Goal: Book appointment/travel/reservation

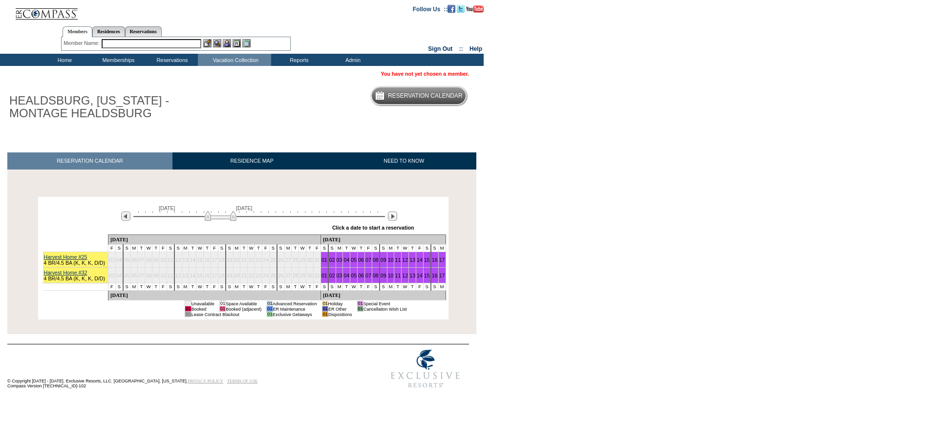
click at [210, 213] on img at bounding box center [221, 216] width 32 height 10
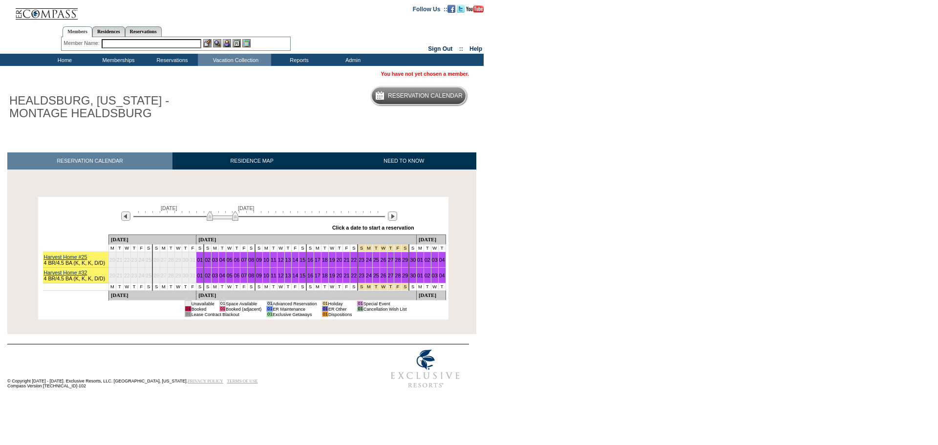
click at [223, 218] on img at bounding box center [223, 216] width 32 height 10
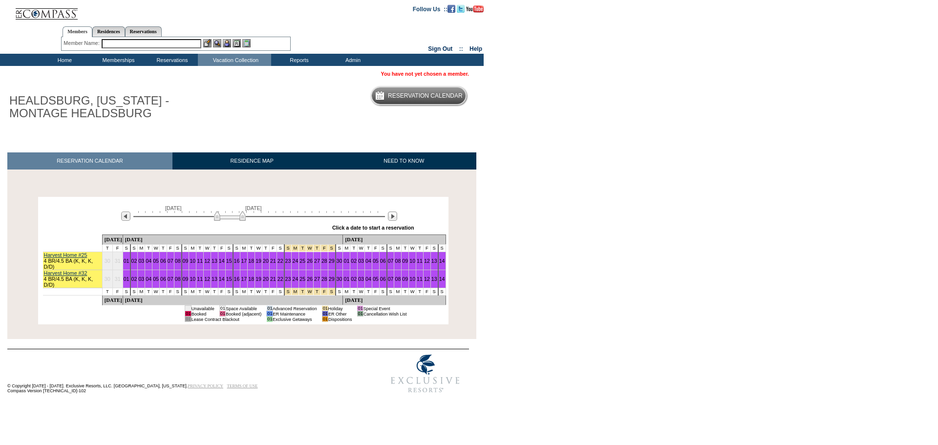
drag, startPoint x: 220, startPoint y: 219, endPoint x: 228, endPoint y: 218, distance: 8.0
click at [228, 218] on img at bounding box center [230, 216] width 32 height 10
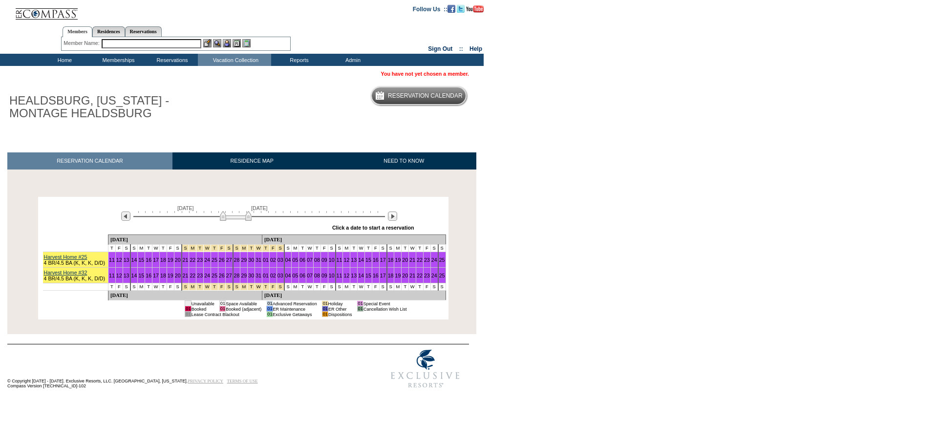
drag, startPoint x: 228, startPoint y: 218, endPoint x: 235, endPoint y: 218, distance: 6.8
click at [235, 218] on img at bounding box center [236, 216] width 32 height 10
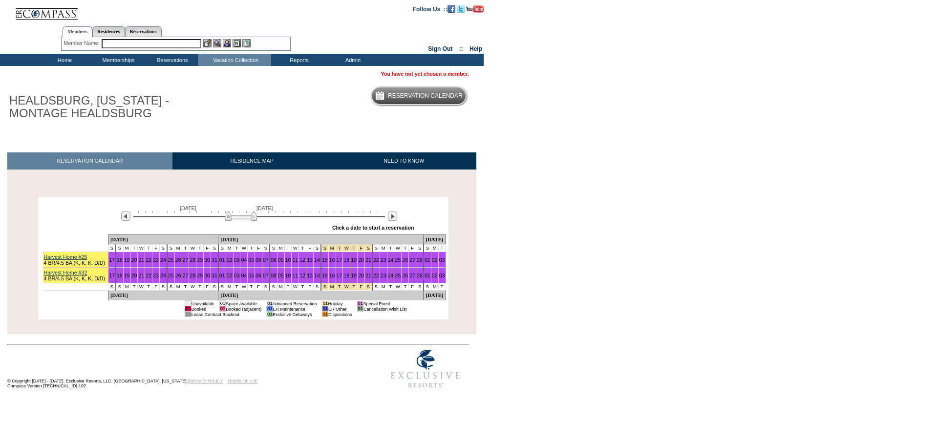
click at [239, 218] on img at bounding box center [241, 216] width 32 height 10
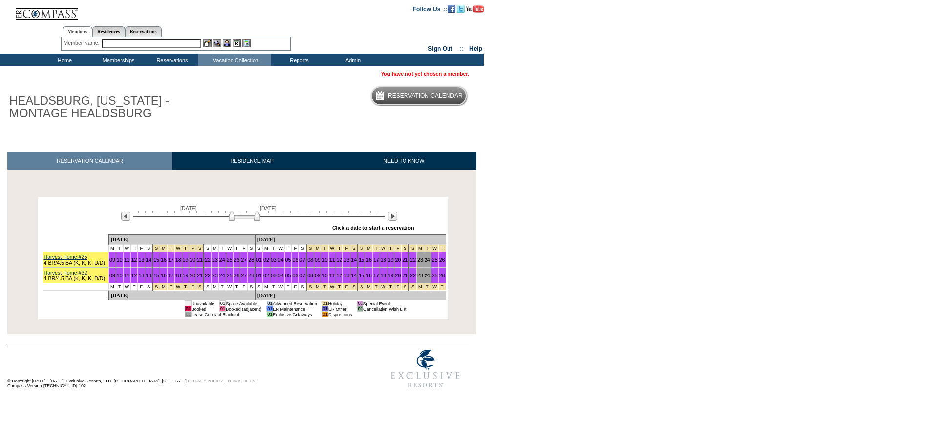
click at [253, 217] on img at bounding box center [245, 216] width 32 height 10
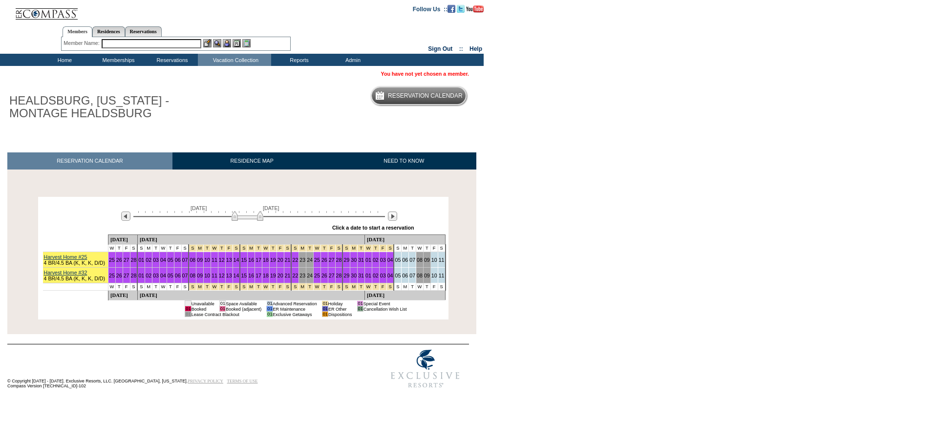
click at [257, 217] on img at bounding box center [248, 216] width 32 height 10
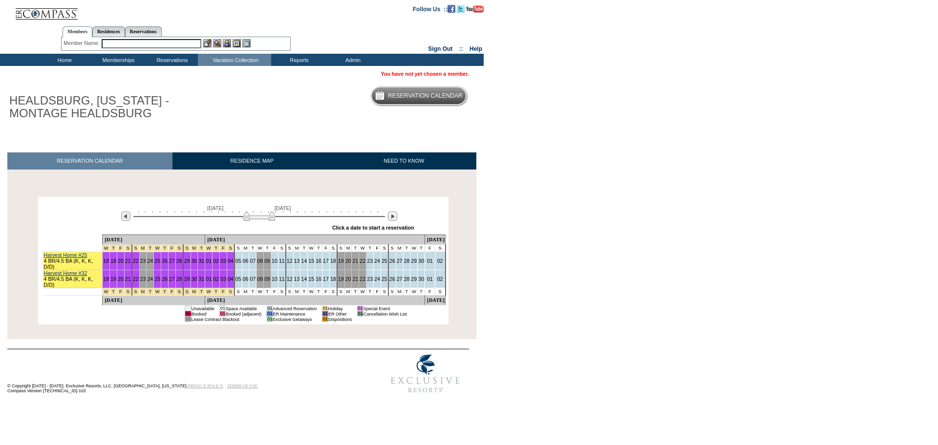
drag, startPoint x: 243, startPoint y: 218, endPoint x: 254, endPoint y: 218, distance: 10.8
click at [254, 218] on img at bounding box center [259, 216] width 32 height 10
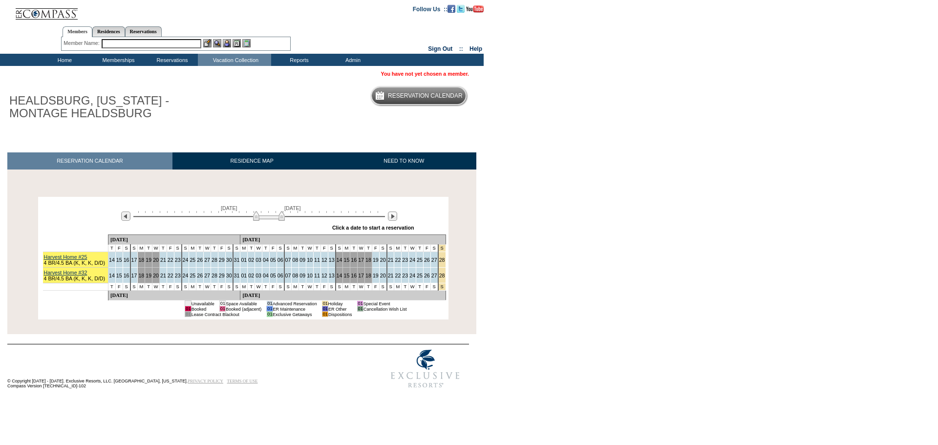
drag, startPoint x: 254, startPoint y: 218, endPoint x: 264, endPoint y: 219, distance: 10.3
click at [264, 219] on img at bounding box center [269, 216] width 32 height 10
drag, startPoint x: 266, startPoint y: 219, endPoint x: 275, endPoint y: 219, distance: 8.8
click at [275, 219] on img at bounding box center [279, 216] width 32 height 10
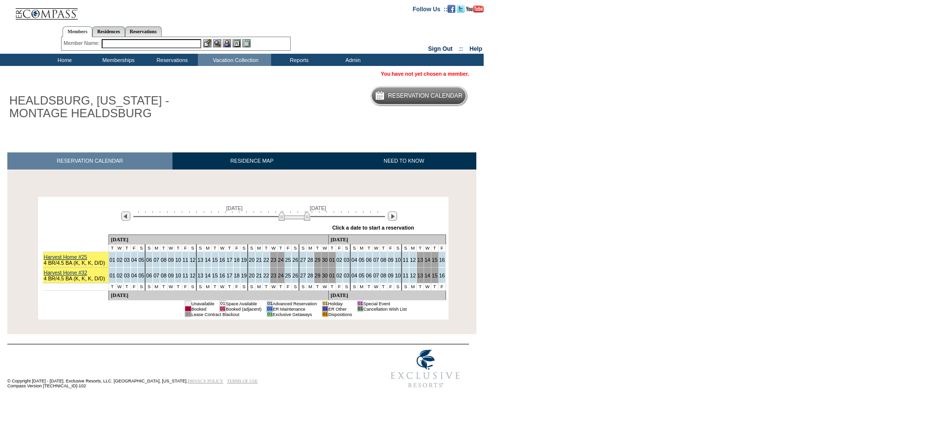
drag, startPoint x: 272, startPoint y: 218, endPoint x: 297, endPoint y: 225, distance: 25.9
click at [297, 225] on div "[DATE] [DATE] » Apply these dates to all the calendars on this page Click a dat…" at bounding box center [244, 216] width 406 height 35
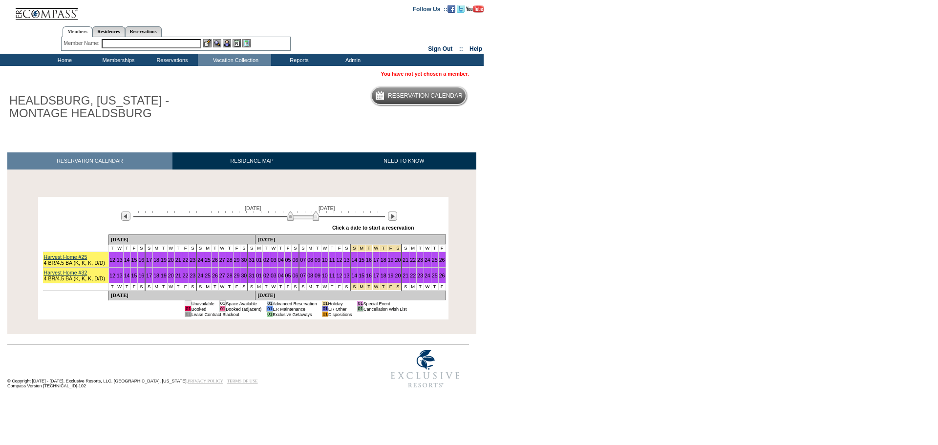
drag, startPoint x: 304, startPoint y: 218, endPoint x: 295, endPoint y: 218, distance: 8.3
click at [296, 218] on img at bounding box center [303, 216] width 32 height 10
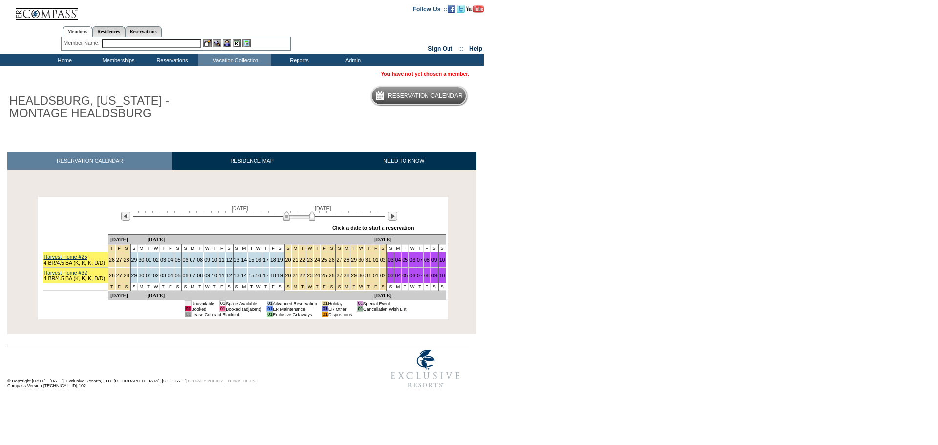
drag, startPoint x: 295, startPoint y: 218, endPoint x: 300, endPoint y: 219, distance: 5.1
click at [299, 218] on img at bounding box center [299, 216] width 32 height 10
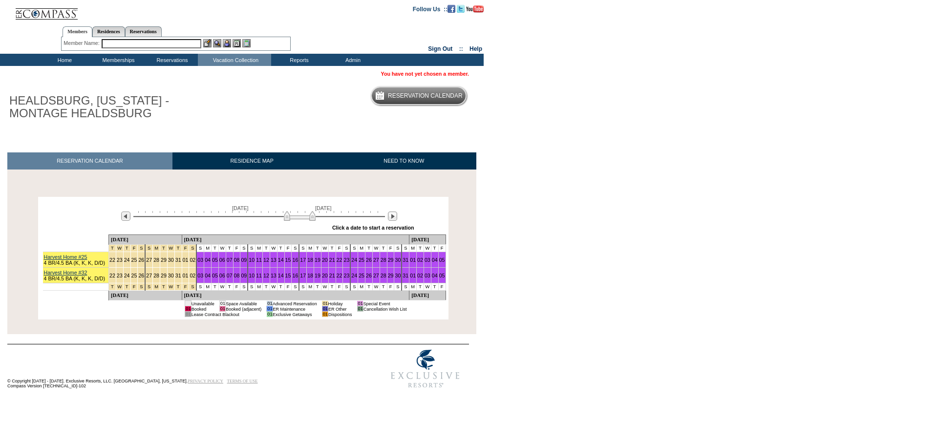
click at [288, 216] on img at bounding box center [300, 216] width 32 height 10
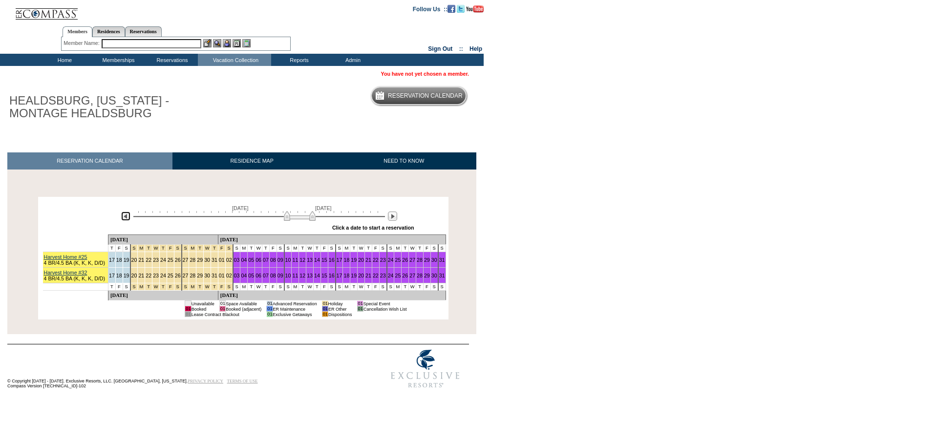
click at [125, 219] on img at bounding box center [125, 216] width 9 height 9
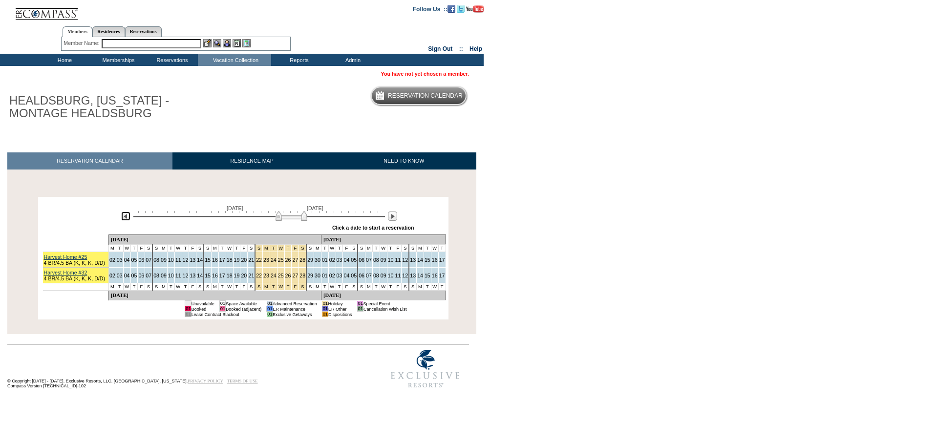
click at [125, 219] on img at bounding box center [125, 216] width 9 height 9
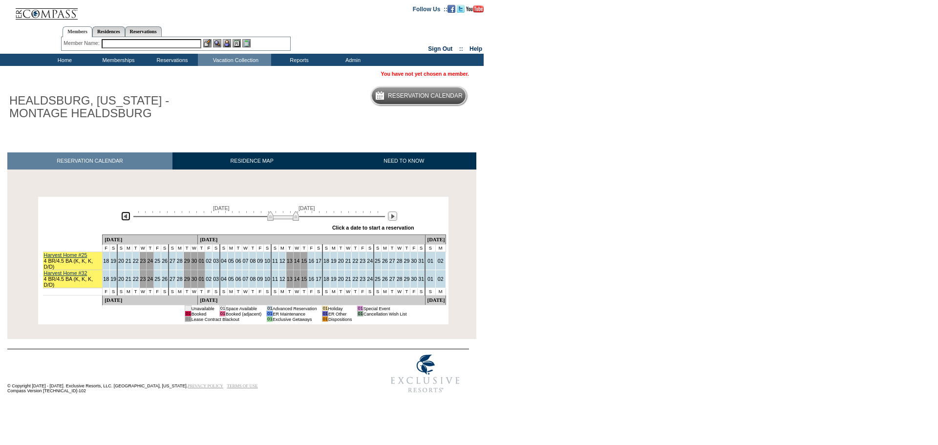
click at [125, 219] on img at bounding box center [125, 216] width 9 height 9
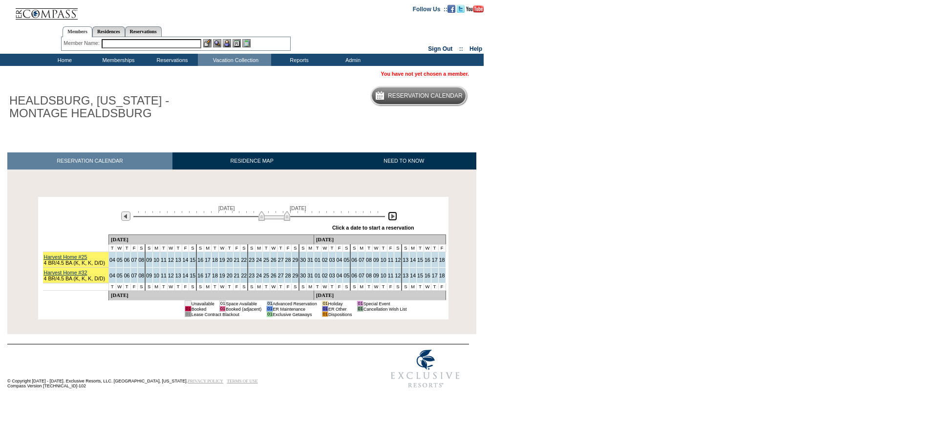
click at [389, 217] on img at bounding box center [392, 216] width 9 height 9
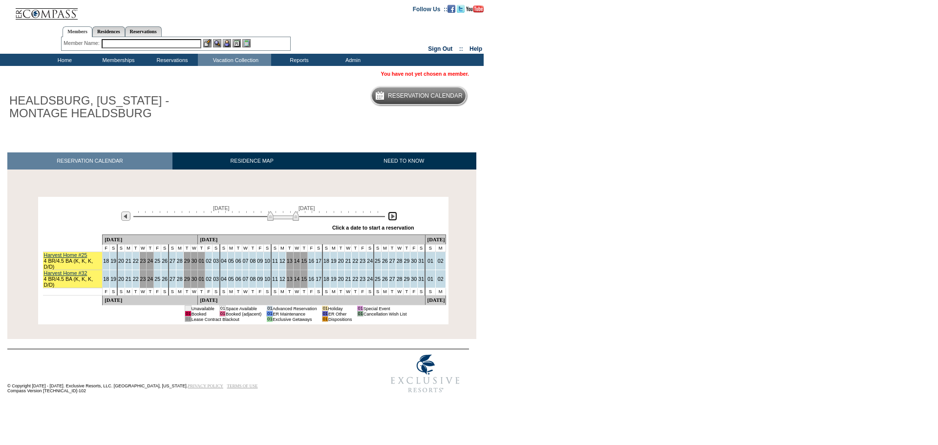
click at [389, 217] on img at bounding box center [392, 216] width 9 height 9
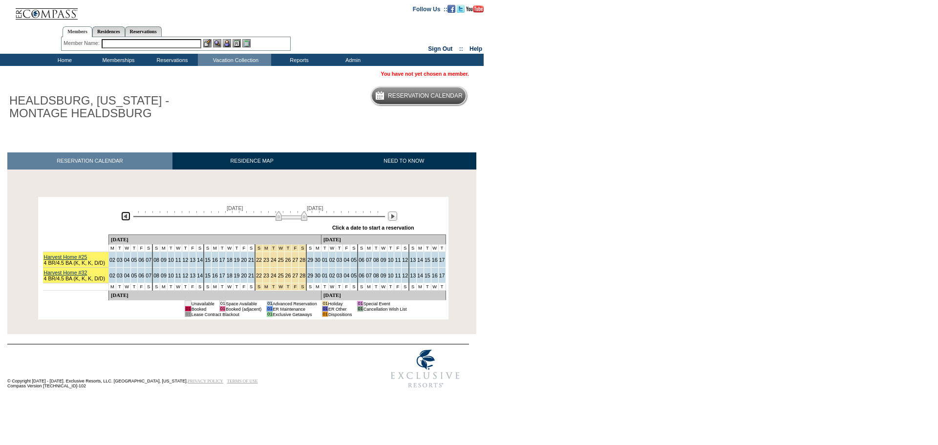
click at [129, 220] on img at bounding box center [125, 216] width 9 height 9
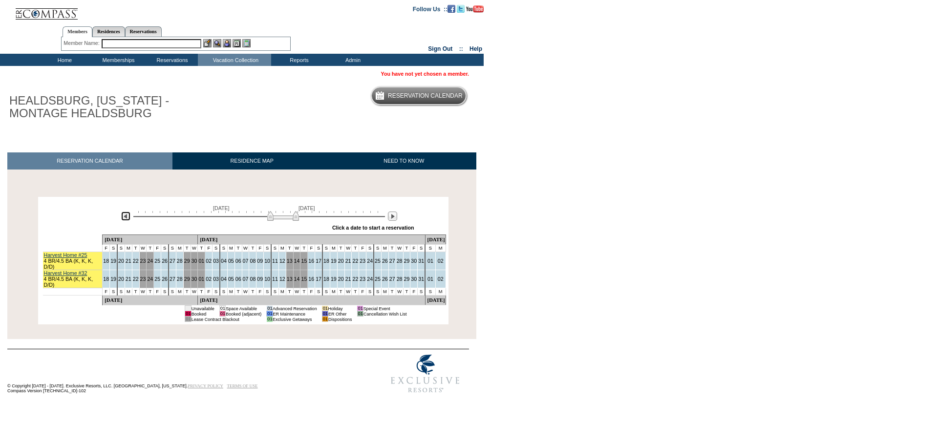
click at [124, 218] on img at bounding box center [125, 216] width 9 height 9
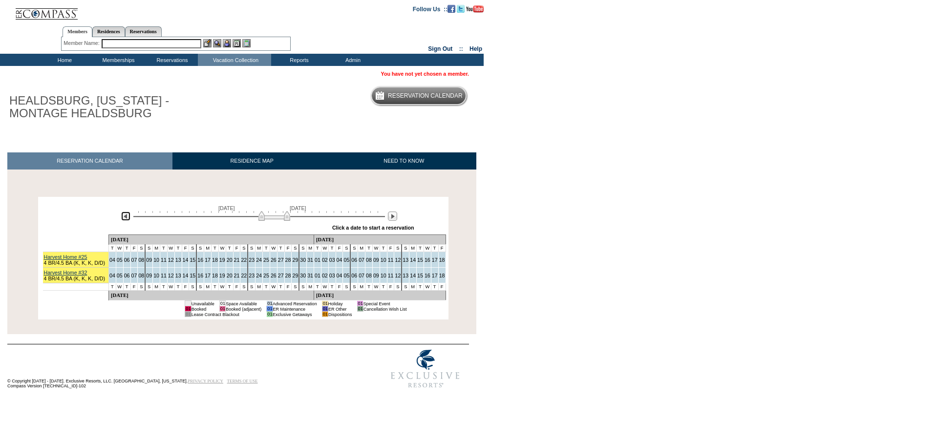
click at [127, 220] on img at bounding box center [125, 216] width 9 height 9
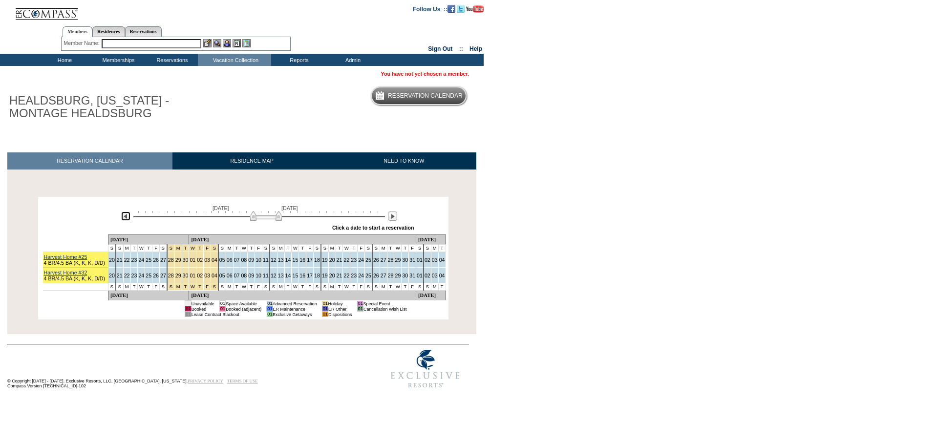
click at [125, 216] on img at bounding box center [125, 216] width 9 height 9
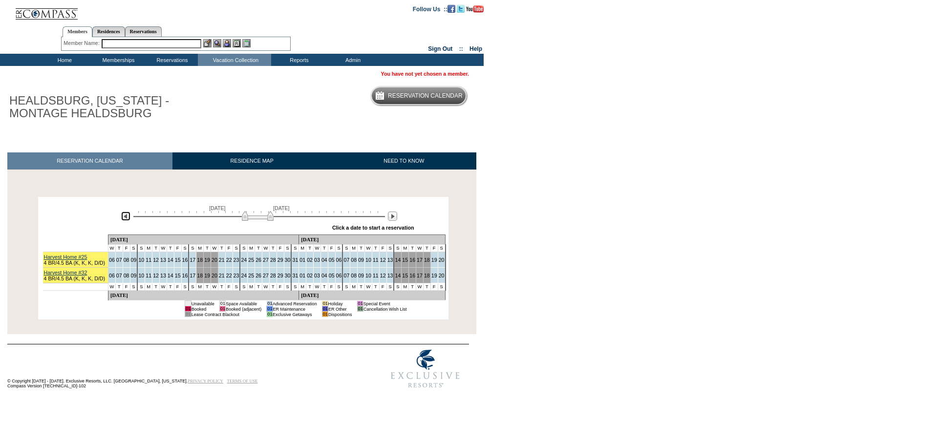
click at [127, 221] on img at bounding box center [125, 216] width 9 height 9
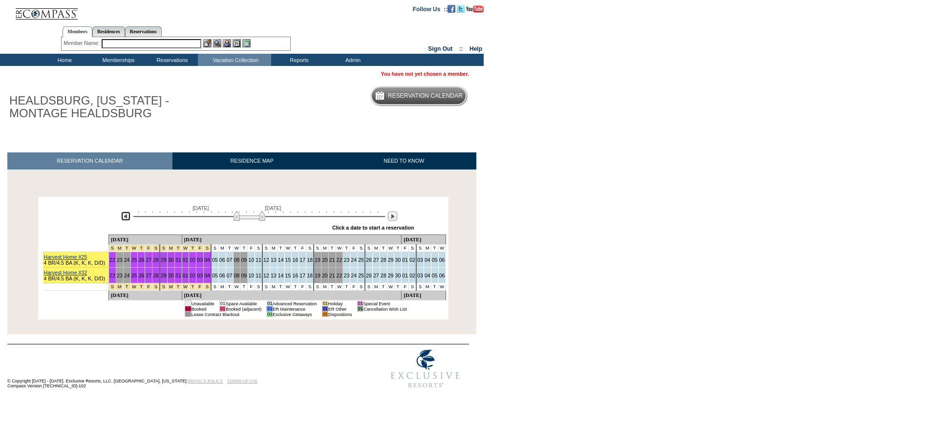
click at [127, 221] on img at bounding box center [125, 216] width 9 height 9
